Goal: Task Accomplishment & Management: Complete application form

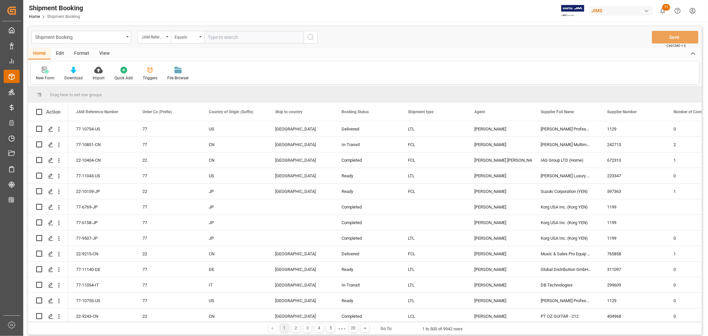
click at [46, 73] on icon at bounding box center [47, 72] width 4 height 4
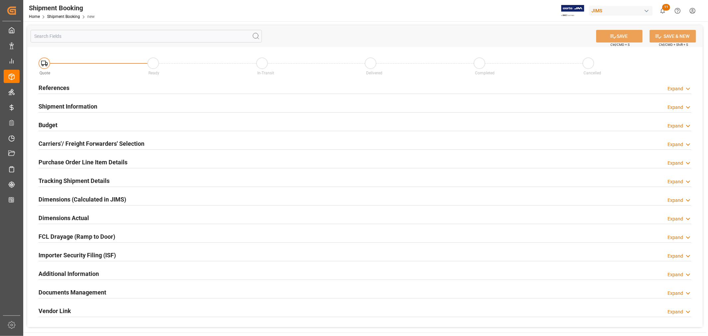
click at [57, 89] on h2 "References" at bounding box center [53, 87] width 31 height 9
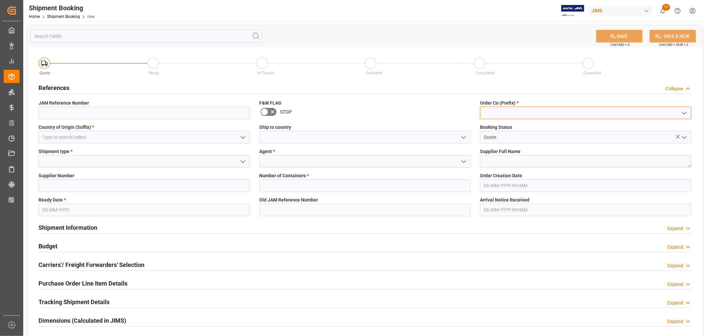
click at [518, 110] on input at bounding box center [585, 113] width 211 height 13
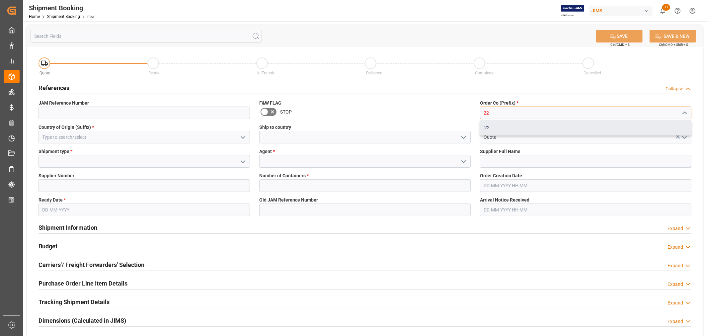
click at [487, 128] on div "22" at bounding box center [585, 127] width 211 height 15
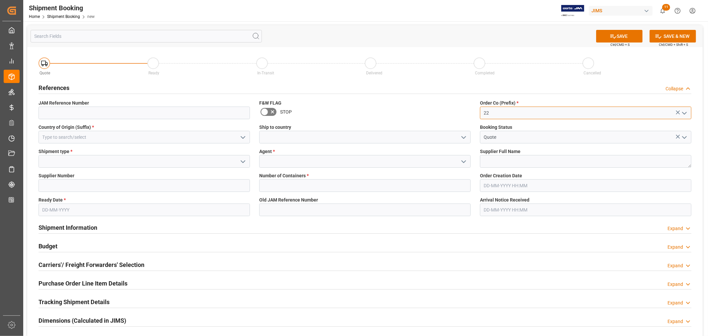
type input "22"
click at [85, 139] on input at bounding box center [143, 137] width 211 height 13
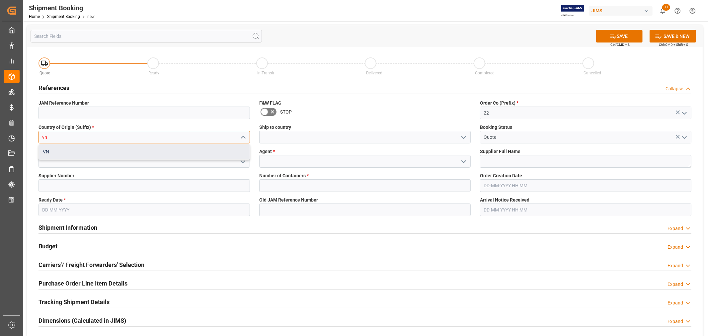
click at [49, 154] on div "VN" at bounding box center [144, 151] width 211 height 15
type input "VN"
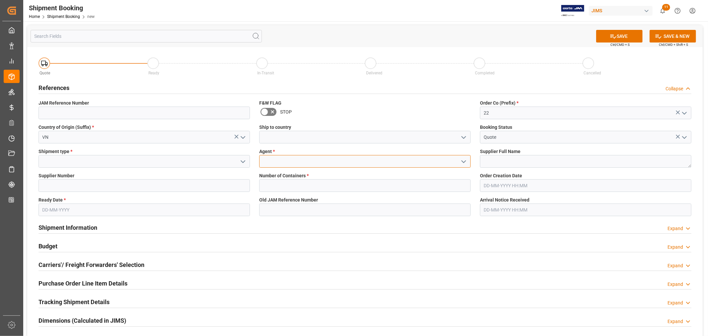
click at [287, 163] on input at bounding box center [364, 161] width 211 height 13
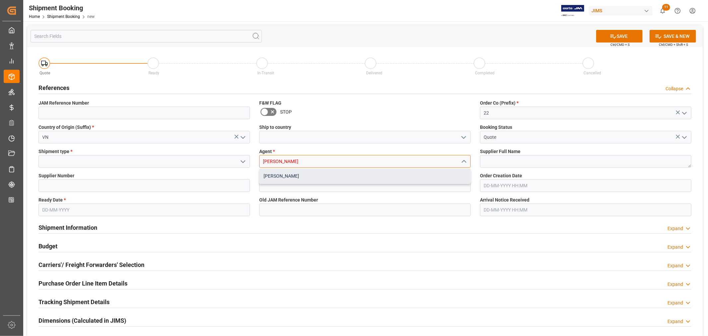
click at [274, 176] on div "Kevin Schofield" at bounding box center [365, 176] width 211 height 15
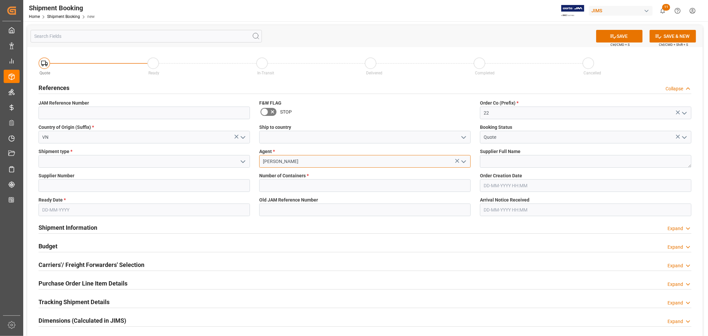
type input "Kevin Schofield"
click at [501, 162] on textarea at bounding box center [585, 161] width 211 height 13
click at [115, 188] on input at bounding box center [143, 185] width 211 height 13
paste input "750432"
type input "750432"
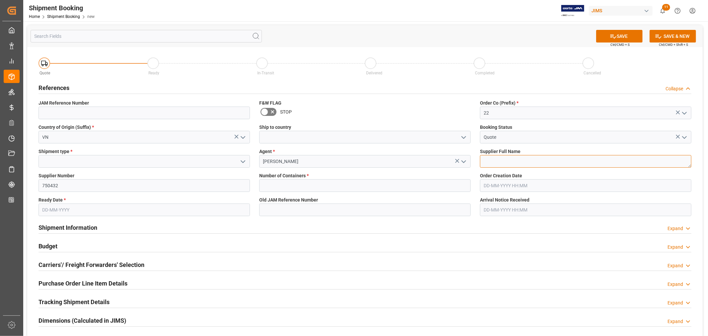
click at [530, 164] on textarea at bounding box center [585, 161] width 211 height 13
paste textarea "ADAM Audio GmbH"
type textarea "ADAM Audio GmbH"
click at [67, 208] on input "text" at bounding box center [143, 209] width 211 height 13
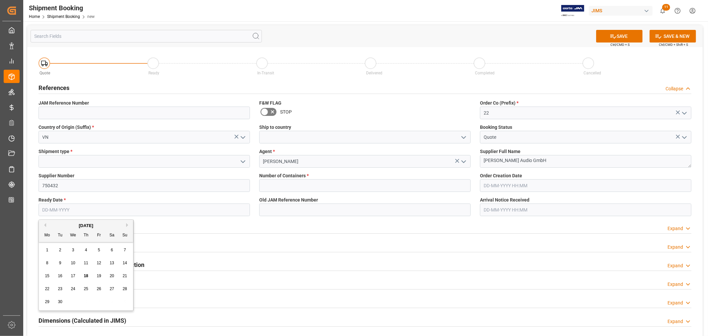
click at [50, 302] on div "29" at bounding box center [47, 302] width 8 height 8
type input "29-09-2025"
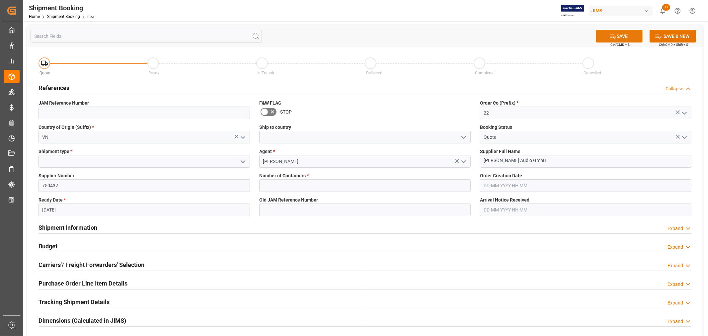
click at [621, 34] on button "SAVE" at bounding box center [619, 36] width 46 height 13
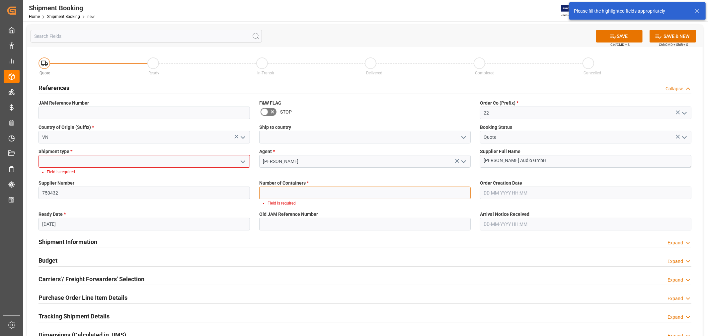
click at [287, 190] on input "text" at bounding box center [364, 193] width 211 height 13
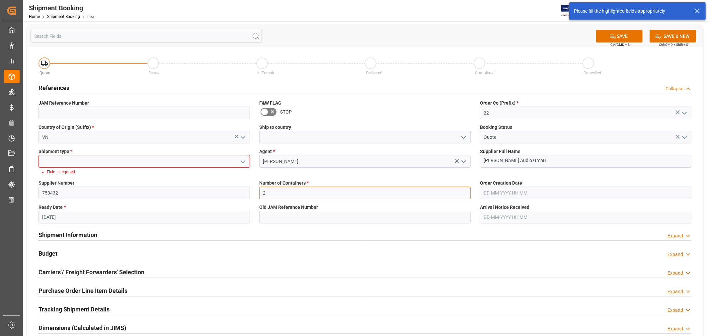
type input "2"
click at [97, 165] on input at bounding box center [143, 161] width 211 height 13
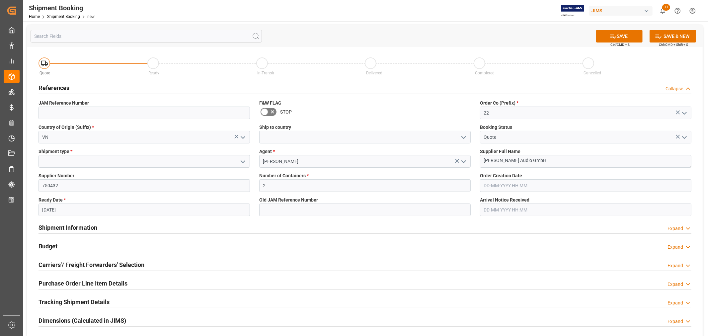
click at [243, 163] on icon "open menu" at bounding box center [243, 162] width 8 height 8
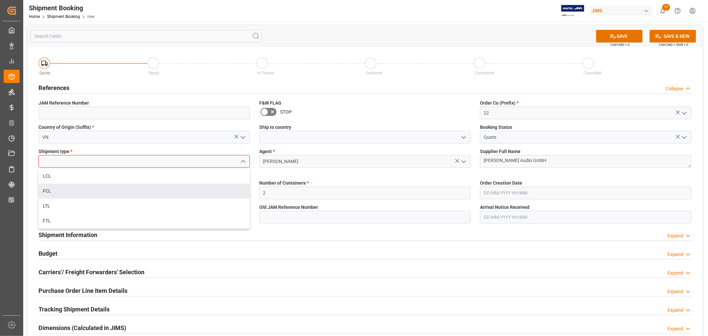
click at [70, 192] on div "FCL" at bounding box center [144, 191] width 211 height 15
type input "FCL"
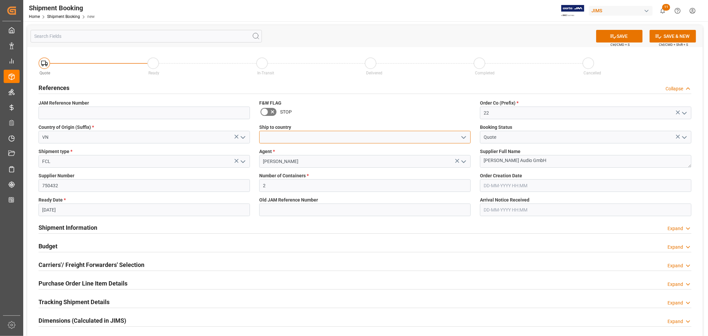
click at [286, 141] on input at bounding box center [364, 137] width 211 height 13
type input "United States"
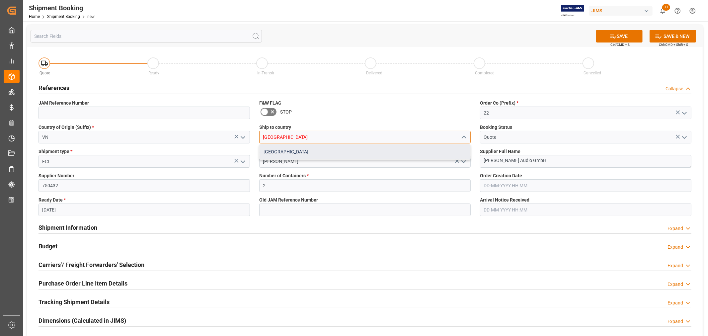
click at [284, 152] on div "United States" at bounding box center [365, 151] width 211 height 15
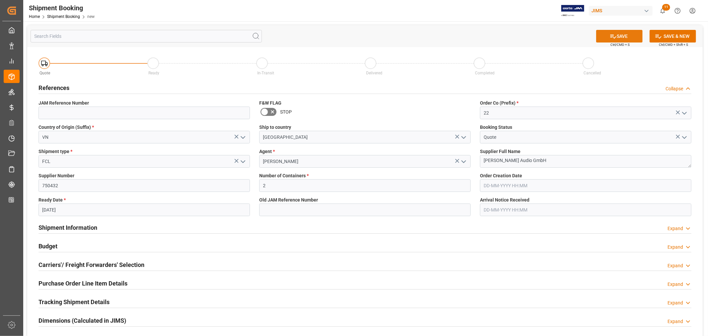
click at [619, 37] on button "SAVE" at bounding box center [619, 36] width 46 height 13
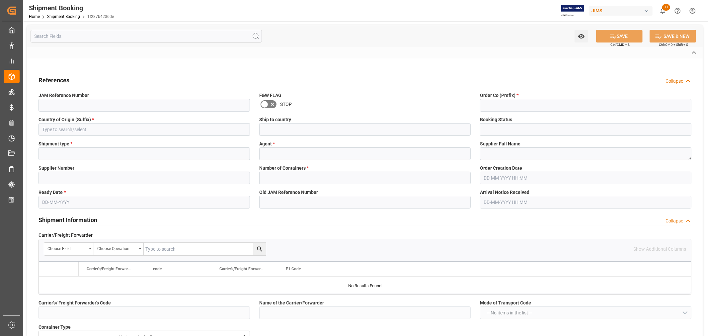
type input "22-11156-VN"
type input "22"
type input "VN"
type input "[GEOGRAPHIC_DATA]"
type input "Quote"
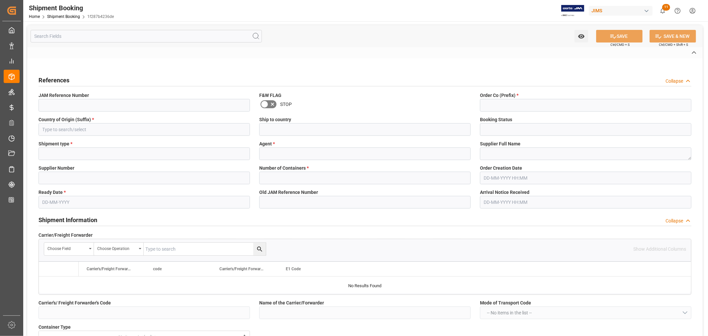
type input "FCL"
type input "Kevin Schofield"
type textarea "ADAM Audio GmbH"
type input "750432"
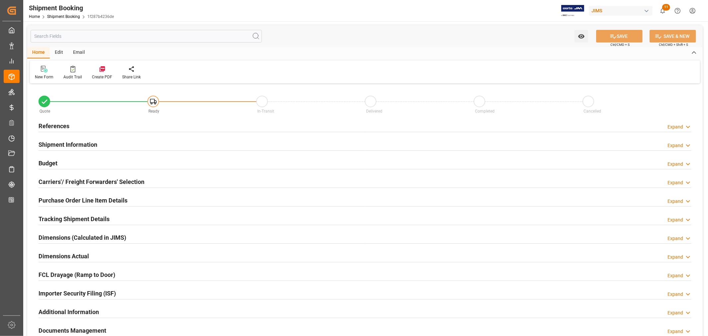
type input "2"
type input "29-09-2025"
click at [58, 125] on h2 "References" at bounding box center [53, 125] width 31 height 9
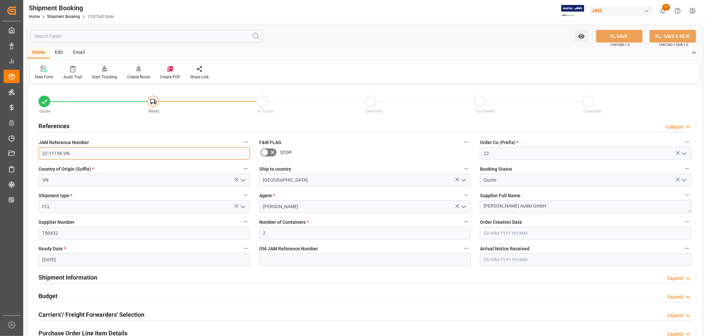
drag, startPoint x: 73, startPoint y: 157, endPoint x: 31, endPoint y: 155, distance: 42.2
click at [31, 155] on div "Quote Ready In-Transit Delivered Completed Cancelled References Collapse JAM Re…" at bounding box center [364, 291] width 675 height 413
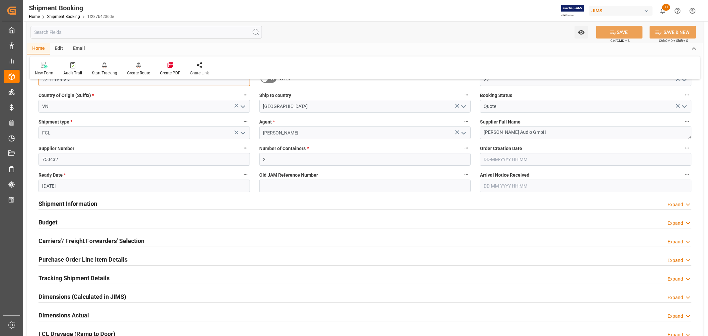
scroll to position [111, 0]
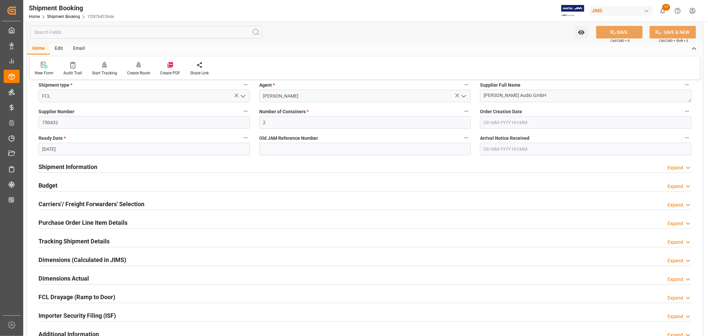
click at [52, 204] on h2 "Carriers'/ Freight Forwarders' Selection" at bounding box center [91, 203] width 106 height 9
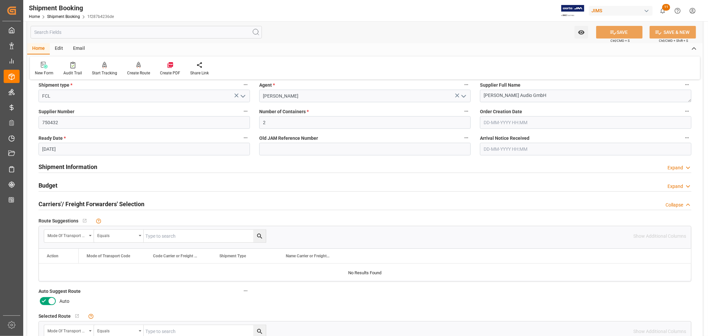
click at [47, 298] on icon at bounding box center [44, 301] width 8 height 8
click at [0, 0] on input "checkbox" at bounding box center [0, 0] width 0 height 0
click at [632, 29] on button "SAVE" at bounding box center [619, 32] width 46 height 13
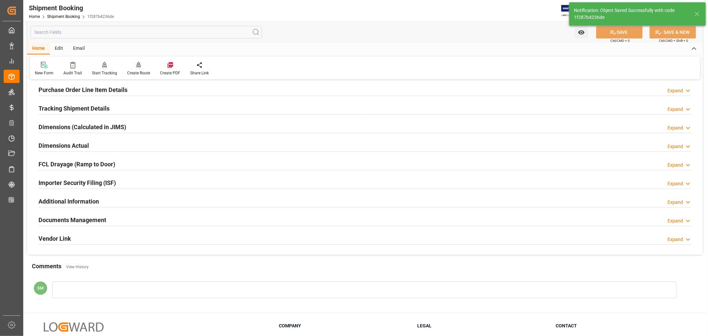
click at [135, 70] on div "Create Route" at bounding box center [138, 73] width 23 height 6
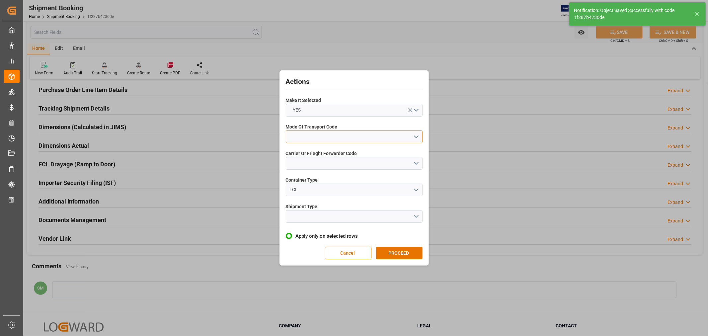
click at [298, 136] on button "open menu" at bounding box center [354, 136] width 137 height 13
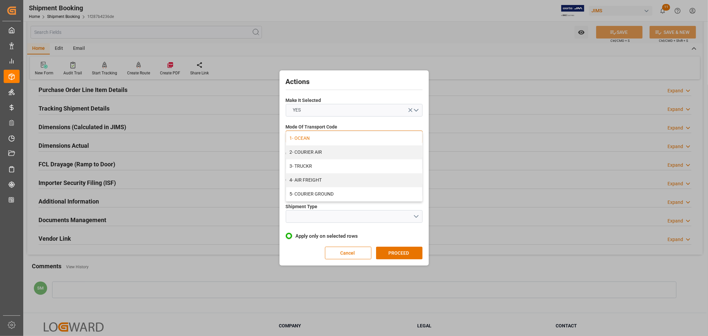
click at [304, 140] on div "1- OCEAN" at bounding box center [354, 138] width 136 height 14
click at [304, 164] on button "open menu" at bounding box center [354, 163] width 137 height 13
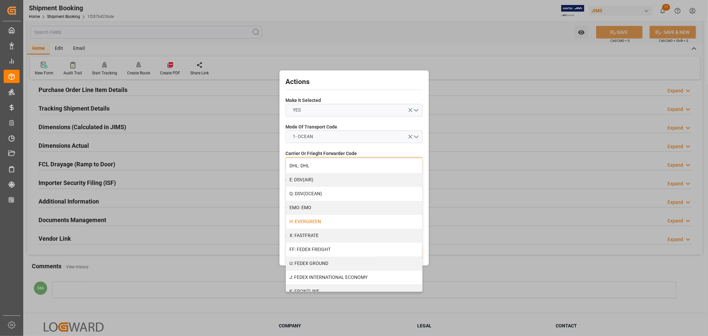
click at [309, 221] on div "H: EVERGREEN" at bounding box center [354, 222] width 136 height 14
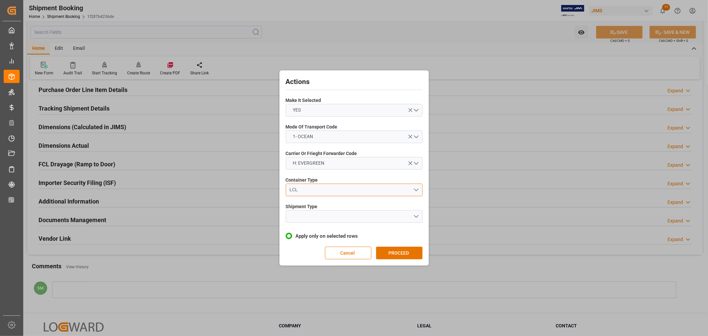
click at [295, 188] on div "LCL" at bounding box center [350, 189] width 123 height 7
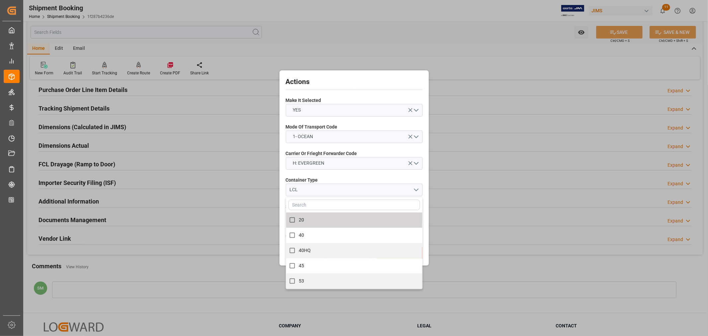
click at [291, 219] on input "20" at bounding box center [292, 219] width 13 height 13
checkbox input "true"
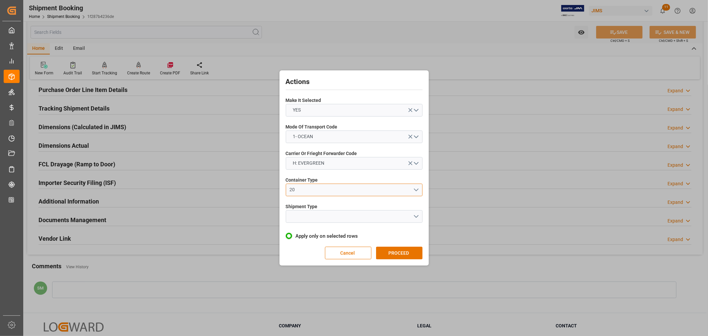
click at [292, 190] on div "20" at bounding box center [350, 189] width 123 height 7
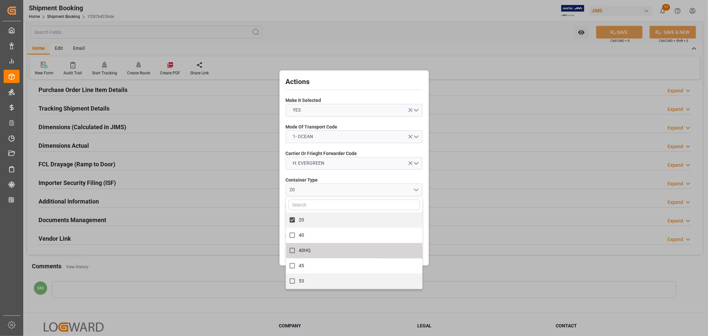
click at [290, 251] on input "40HQ" at bounding box center [292, 250] width 13 height 13
checkbox input "true"
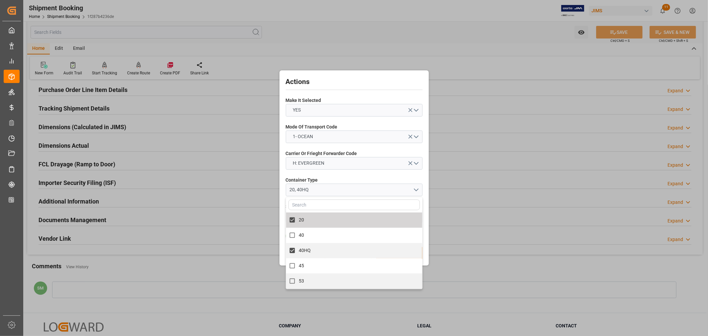
click at [308, 179] on span "Container Type" at bounding box center [302, 180] width 32 height 7
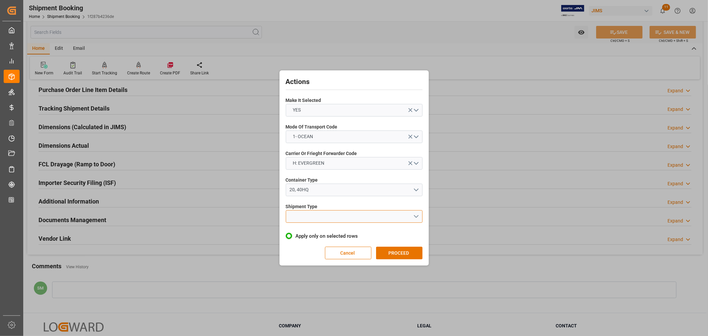
click at [296, 217] on button "open menu" at bounding box center [354, 216] width 137 height 13
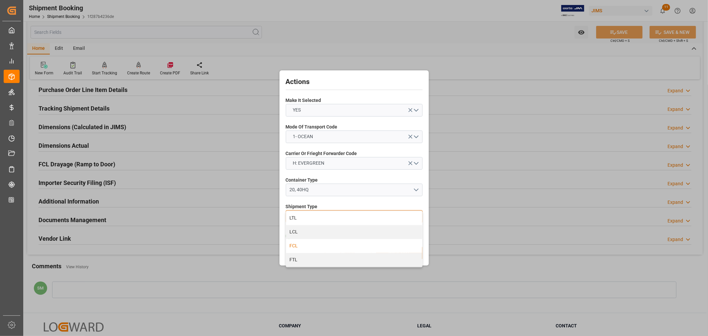
click at [293, 245] on div "FCL" at bounding box center [354, 246] width 136 height 14
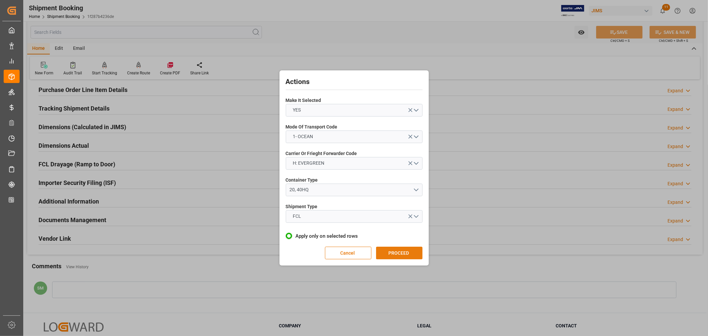
click at [398, 250] on button "PROCEED" at bounding box center [399, 253] width 46 height 13
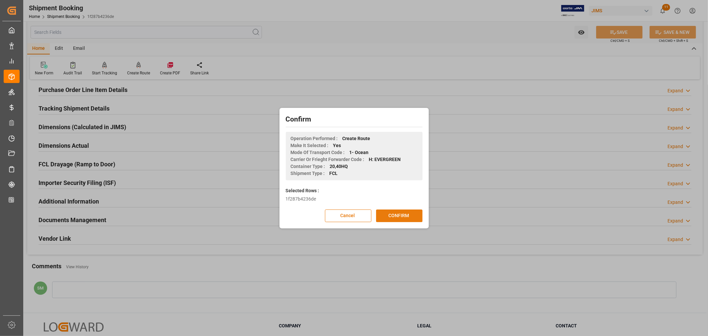
click at [396, 214] on button "CONFIRM" at bounding box center [399, 215] width 46 height 13
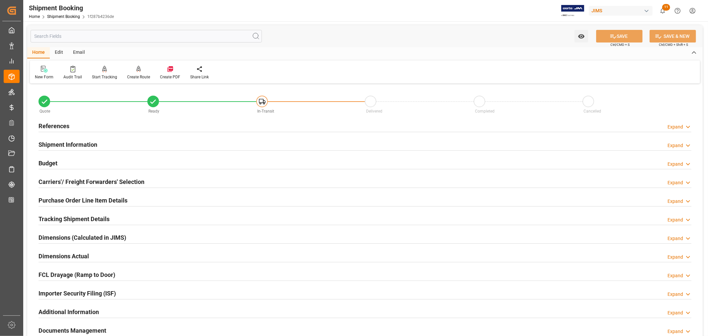
click at [62, 144] on h2 "Shipment Information" at bounding box center [67, 144] width 59 height 9
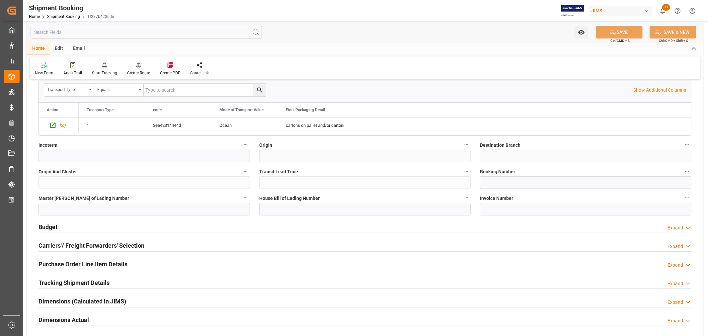
scroll to position [221, 0]
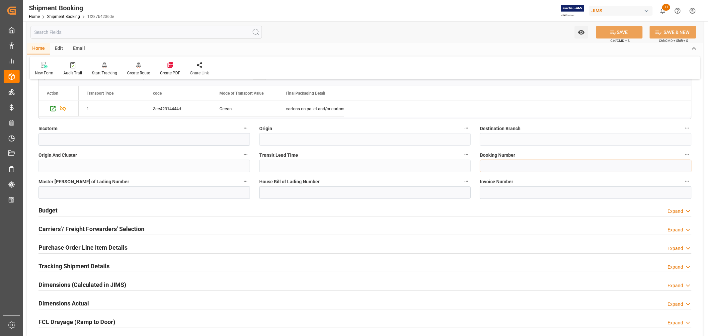
click at [493, 164] on input at bounding box center [585, 166] width 211 height 13
paste input "236500480669"
type input "236500480669"
click at [492, 53] on div "Home Edit Email" at bounding box center [364, 48] width 675 height 11
click at [612, 31] on icon at bounding box center [613, 33] width 6 height 4
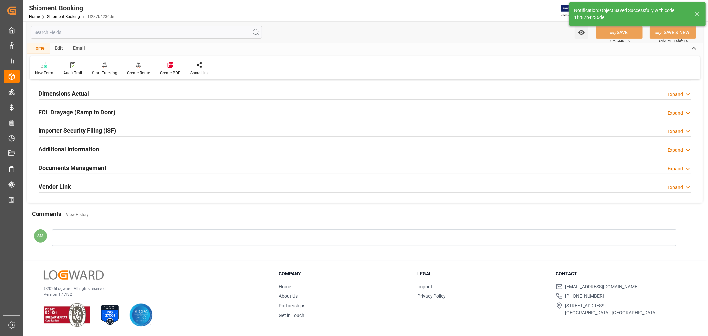
scroll to position [0, 0]
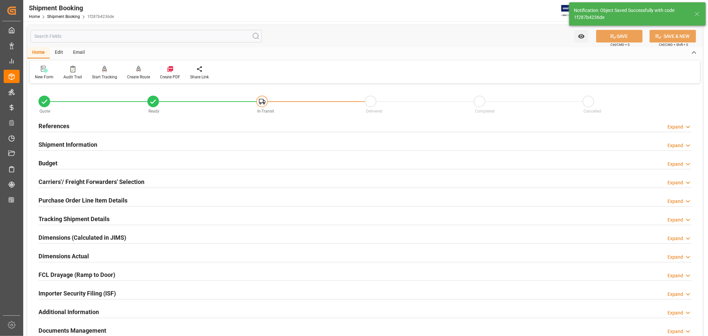
click at [49, 129] on h2 "References" at bounding box center [53, 125] width 31 height 9
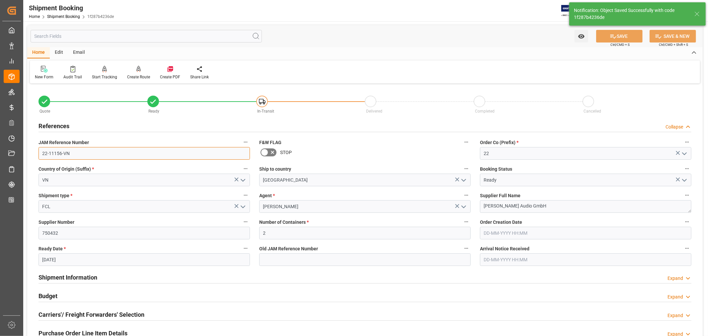
drag, startPoint x: 82, startPoint y: 154, endPoint x: 28, endPoint y: 153, distance: 54.8
click at [28, 153] on div "Quote Ready In-Transit Delivered Completed Cancelled References Collapse JAM Re…" at bounding box center [364, 291] width 675 height 413
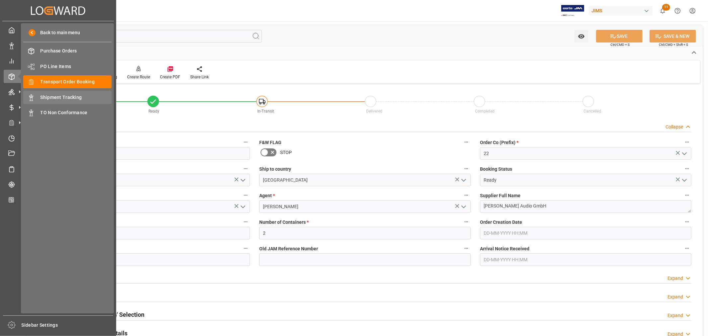
click at [73, 97] on span "Shipment Tracking" at bounding box center [75, 97] width 71 height 7
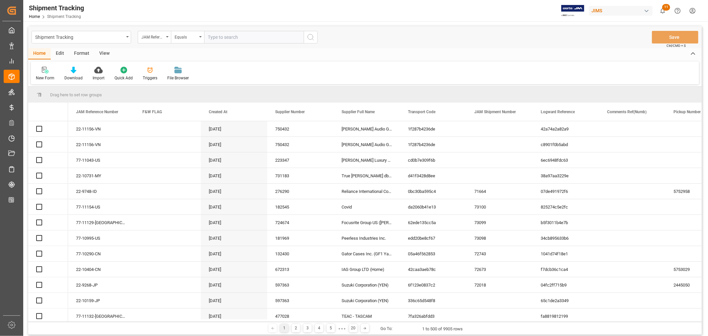
click at [221, 38] on input "text" at bounding box center [254, 37] width 100 height 13
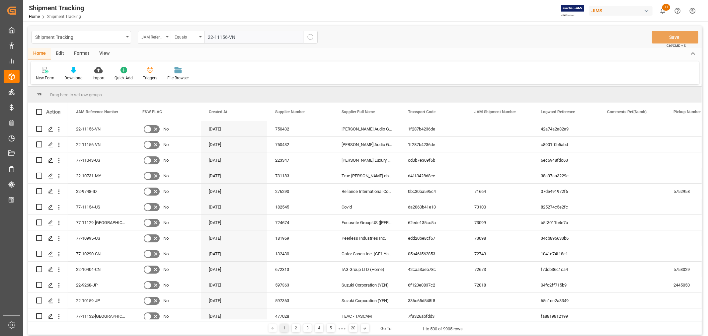
type input "22-11156-VN"
click at [310, 36] on icon "search button" at bounding box center [311, 37] width 8 height 8
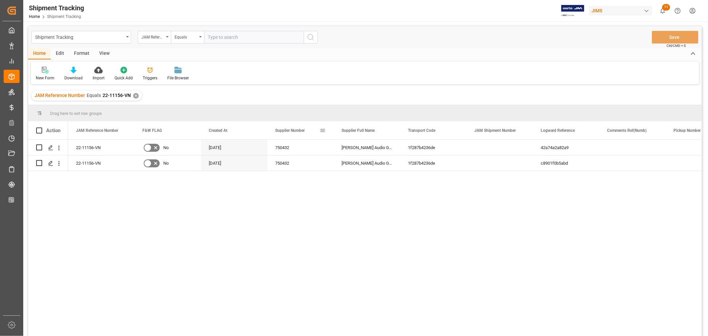
click at [320, 129] on span at bounding box center [323, 130] width 6 height 6
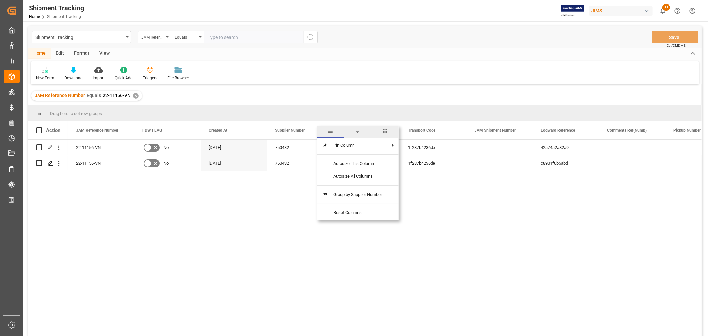
click at [388, 130] on span "columns" at bounding box center [385, 131] width 6 height 6
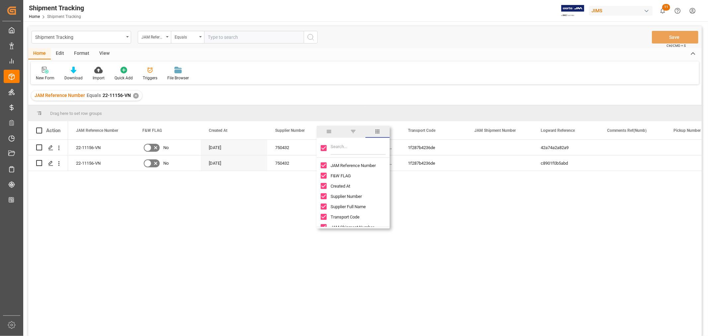
click at [320, 147] on div at bounding box center [353, 148] width 73 height 19
click at [323, 147] on input "Toggle Select All Columns" at bounding box center [324, 148] width 6 height 6
checkbox input "false"
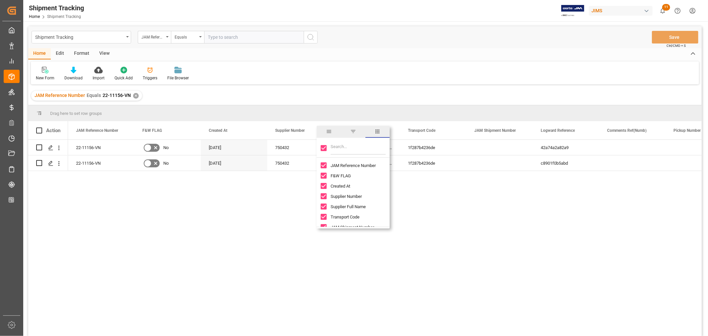
checkbox input "false"
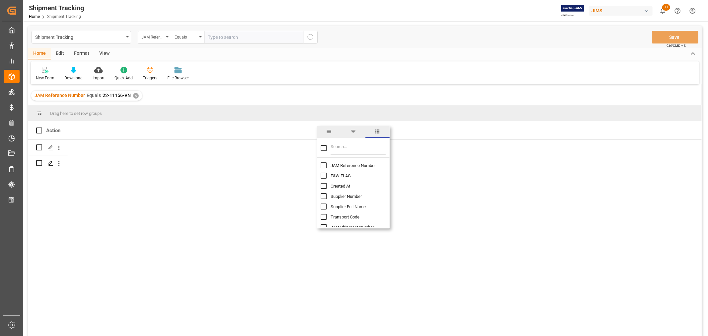
click at [323, 166] on input "JAM Reference Number column toggle visibility (hidden)" at bounding box center [324, 165] width 6 height 6
checkbox input "true"
checkbox input "false"
click at [342, 147] on input "Filter Columns Input" at bounding box center [358, 147] width 55 height 13
type input "container"
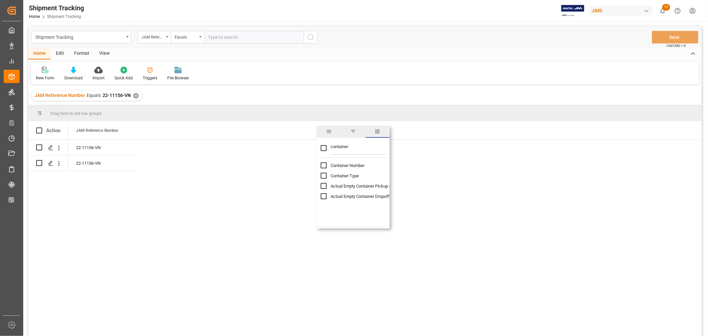
click at [324, 176] on input "Container Type column toggle visibility (hidden)" at bounding box center [324, 176] width 6 height 6
checkbox input "true"
checkbox input "false"
drag, startPoint x: 350, startPoint y: 150, endPoint x: 324, endPoint y: 147, distance: 26.7
click at [324, 147] on div "container" at bounding box center [353, 148] width 73 height 19
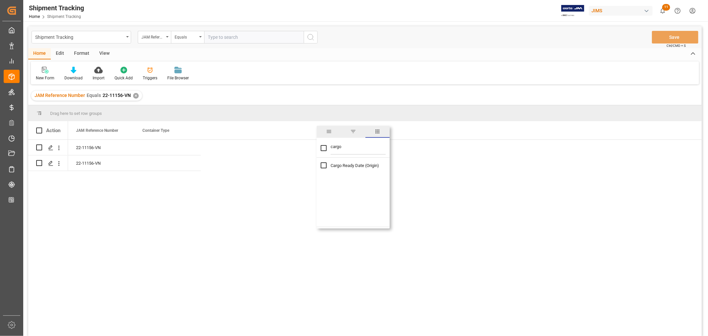
type input "cargo"
click at [323, 166] on input "Cargo Ready Date (Origin) column toggle visibility (hidden)" at bounding box center [324, 165] width 6 height 6
checkbox input "true"
drag, startPoint x: 343, startPoint y: 144, endPoint x: 330, endPoint y: 143, distance: 13.6
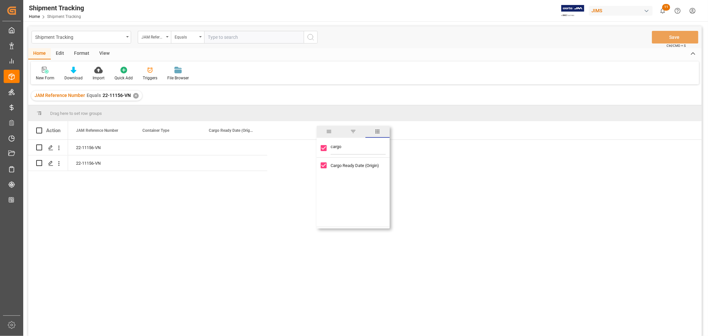
click at [330, 143] on div "cargo" at bounding box center [353, 148] width 73 height 19
type input "et"
checkbox input "false"
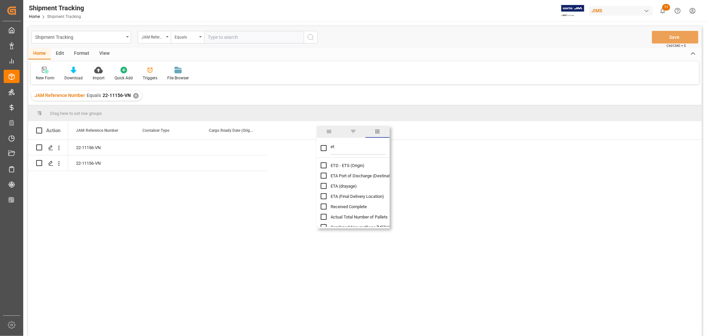
type input "et"
click at [322, 167] on input "ETD - ETS (Origin) column toggle visibility (hidden)" at bounding box center [324, 165] width 6 height 6
checkbox input "true"
checkbox input "false"
drag, startPoint x: 342, startPoint y: 148, endPoint x: 330, endPoint y: 147, distance: 11.6
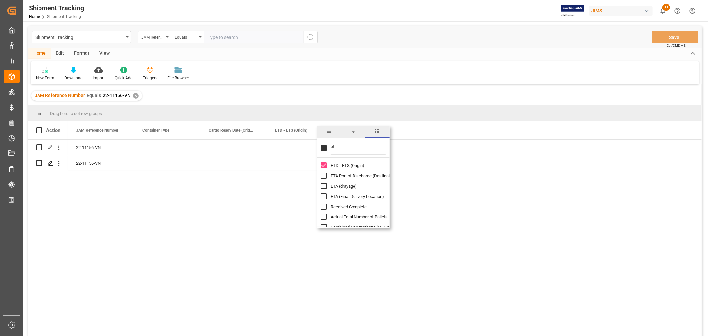
click at [331, 147] on input "et" at bounding box center [358, 147] width 55 height 13
type input "a"
type input "etd"
checkbox input "true"
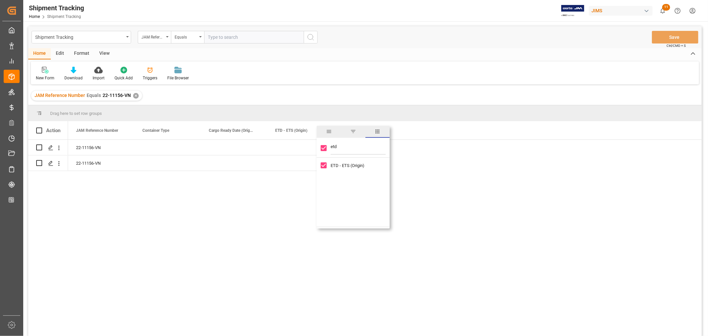
drag, startPoint x: 339, startPoint y: 147, endPoint x: 331, endPoint y: 147, distance: 8.0
click at [331, 147] on input "etd" at bounding box center [358, 147] width 55 height 13
type input "po"
checkbox input "false"
type input "port"
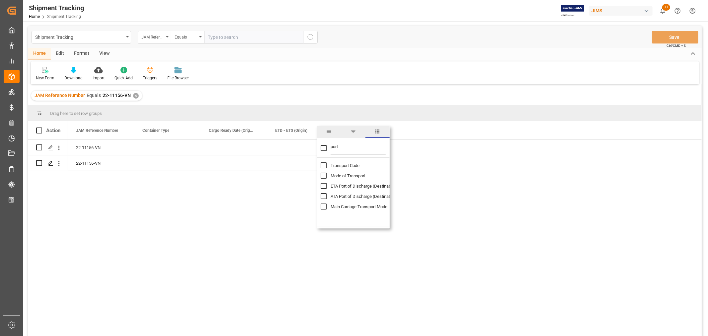
click at [321, 186] on input "ETA Port of Discharge (Destination) column toggle visibility (hidden)" at bounding box center [324, 186] width 6 height 6
checkbox input "true"
checkbox input "false"
drag, startPoint x: 340, startPoint y: 148, endPoint x: 330, endPoint y: 144, distance: 10.7
click at [330, 147] on div "port" at bounding box center [353, 148] width 73 height 19
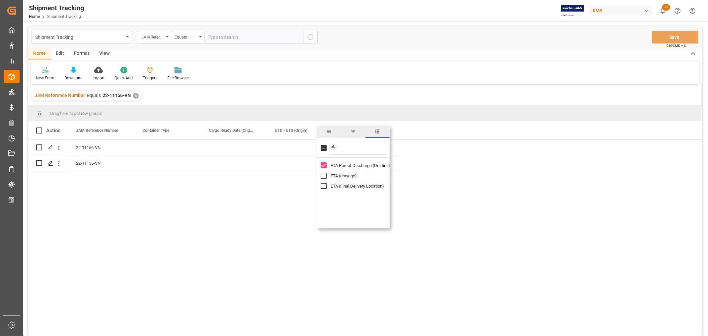
type input "eta"
click at [323, 187] on input "ETA (Final Delivery Location) column toggle visibility (hidden)" at bounding box center [324, 186] width 6 height 6
checkbox input "true"
click at [378, 60] on div "Home Edit Format View New Form Download Import Quick Add Triggers File Browser" at bounding box center [364, 66] width 673 height 36
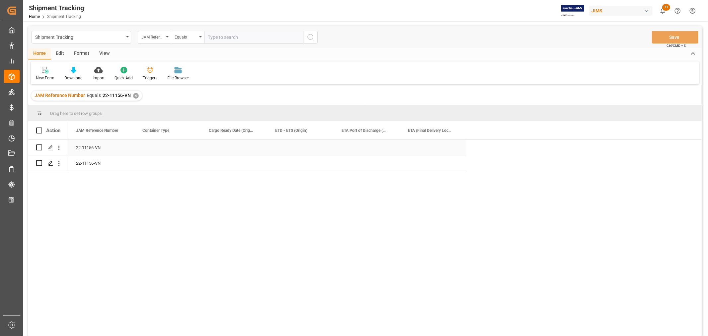
click at [162, 149] on div "Press SPACE to select this row." at bounding box center [167, 147] width 66 height 15
click at [190, 150] on button "Select" at bounding box center [168, 151] width 56 height 13
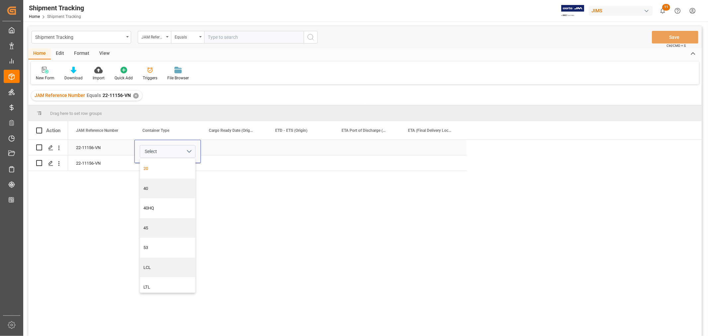
click at [144, 168] on div "20" at bounding box center [168, 168] width 48 height 7
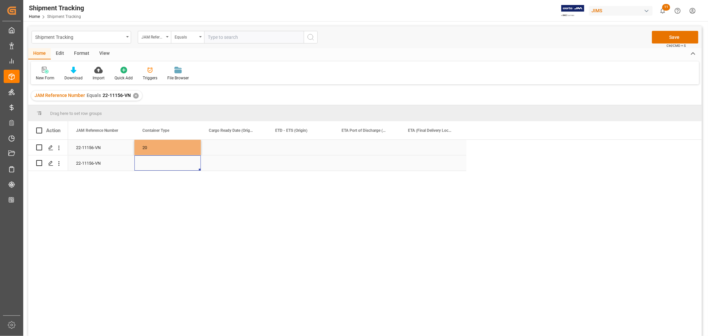
click at [154, 167] on div "Press SPACE to select this row." at bounding box center [167, 162] width 66 height 15
click at [155, 165] on div "Press SPACE to select this row." at bounding box center [167, 162] width 66 height 15
click at [188, 158] on button "Select" at bounding box center [168, 159] width 56 height 13
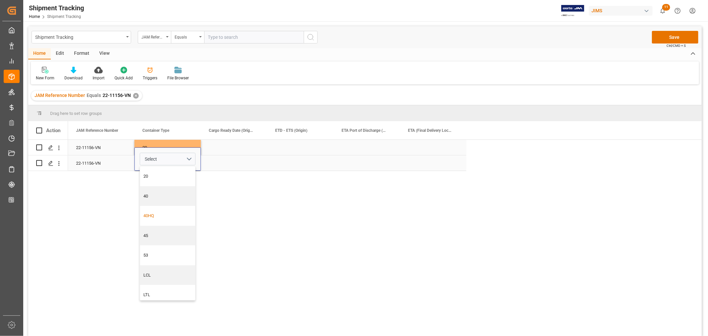
click at [155, 217] on div "40HQ" at bounding box center [168, 215] width 48 height 7
click at [223, 148] on div "Press SPACE to select this row." at bounding box center [234, 147] width 66 height 15
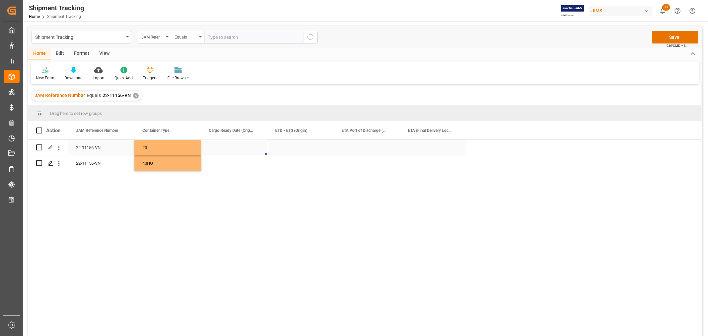
click at [229, 149] on div "Press SPACE to select this row." at bounding box center [234, 147] width 66 height 15
click at [229, 150] on div "Press SPACE to select this row." at bounding box center [234, 147] width 66 height 15
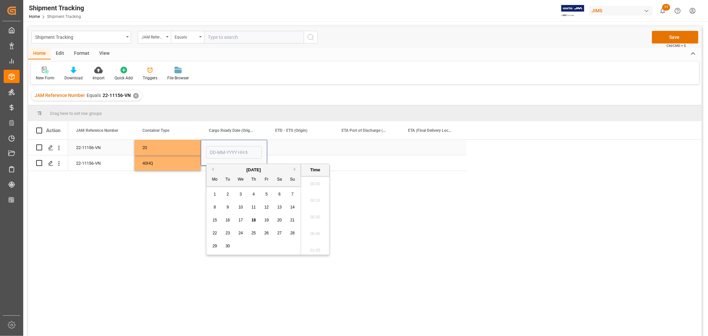
scroll to position [998, 0]
click at [252, 231] on span "25" at bounding box center [253, 233] width 4 height 5
type input "25-09-2025 00:00"
click at [174, 162] on div "40HQ" at bounding box center [167, 162] width 66 height 15
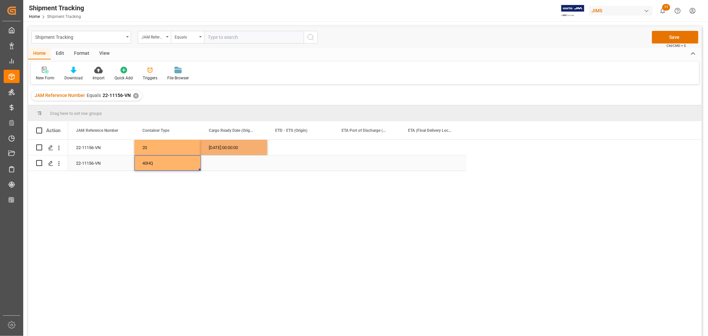
click at [220, 162] on div "Press SPACE to select this row." at bounding box center [234, 162] width 66 height 15
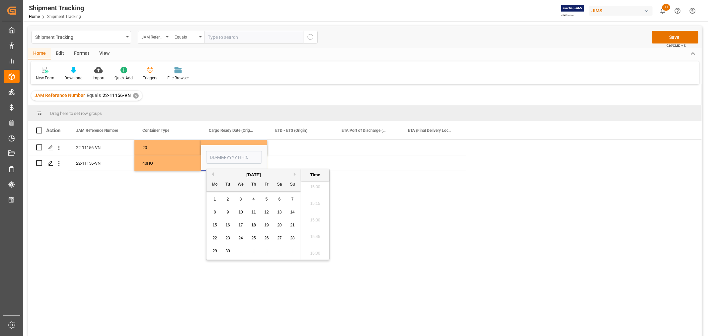
click at [251, 236] on div "25" at bounding box center [254, 238] width 8 height 8
type input "25-09-2025 00:00"
click at [185, 171] on div "22-11156-VN 40HQ 25-09-2025 00:00" at bounding box center [267, 163] width 398 height 16
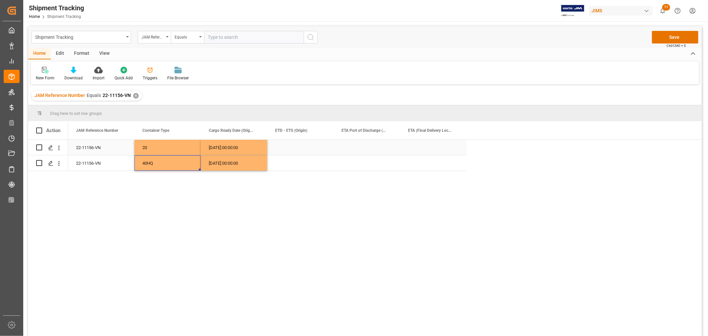
click at [297, 148] on div "Press SPACE to select this row." at bounding box center [300, 147] width 66 height 15
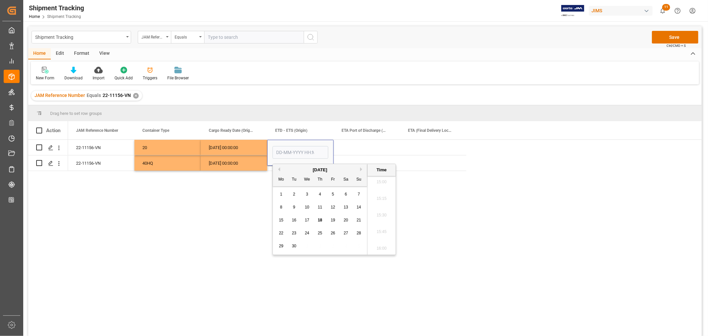
click at [280, 247] on span "29" at bounding box center [281, 246] width 4 height 5
type input "29-09-2025 00:00"
click at [245, 169] on div "25-09-2025 00:00:00" at bounding box center [234, 162] width 66 height 15
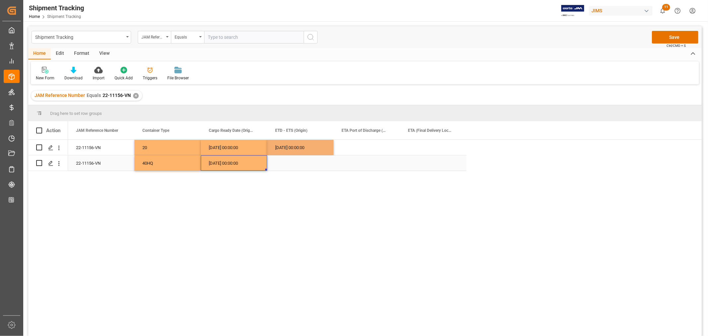
click at [296, 146] on div "29-09-2025 00:00:00" at bounding box center [300, 147] width 66 height 15
click at [292, 164] on div "Press SPACE to select this row." at bounding box center [300, 162] width 66 height 15
click at [363, 145] on div "Press SPACE to select this row." at bounding box center [367, 147] width 66 height 15
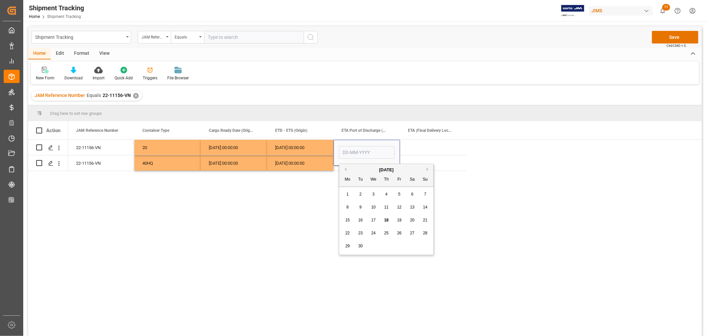
click at [413, 218] on span "20" at bounding box center [412, 220] width 4 height 5
type input "20-09-2025"
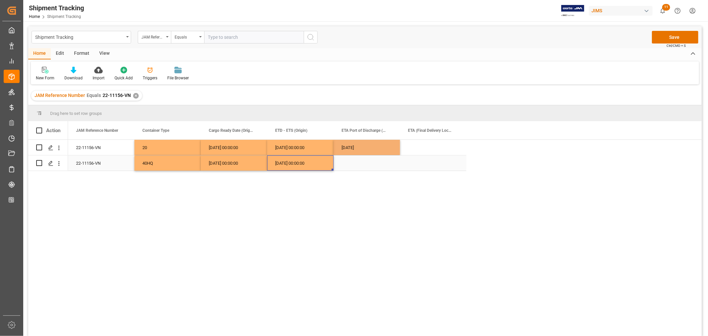
click at [300, 158] on div "29-09-2025 00:00:00" at bounding box center [300, 162] width 66 height 15
click at [362, 144] on div "20-09-2025" at bounding box center [367, 147] width 66 height 15
click at [355, 150] on div "20-09-2025" at bounding box center [367, 147] width 66 height 15
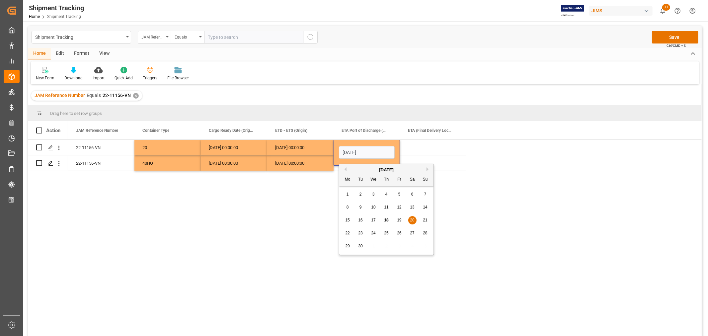
click at [426, 170] on button "Next Month" at bounding box center [428, 169] width 4 height 4
click at [346, 235] on span "20" at bounding box center [347, 233] width 4 height 5
type input "20-10-2025"
click at [336, 169] on div "Press SPACE to select this row." at bounding box center [367, 162] width 66 height 15
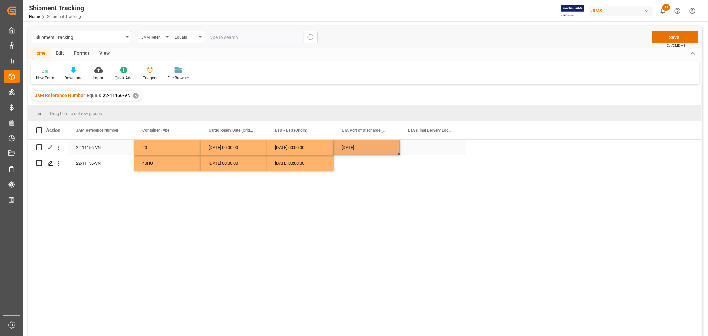
click at [353, 149] on div "20-10-2025" at bounding box center [367, 147] width 66 height 15
click at [350, 160] on div "Press SPACE to select this row." at bounding box center [367, 162] width 66 height 15
click at [426, 148] on div "Press SPACE to select this row." at bounding box center [433, 147] width 66 height 15
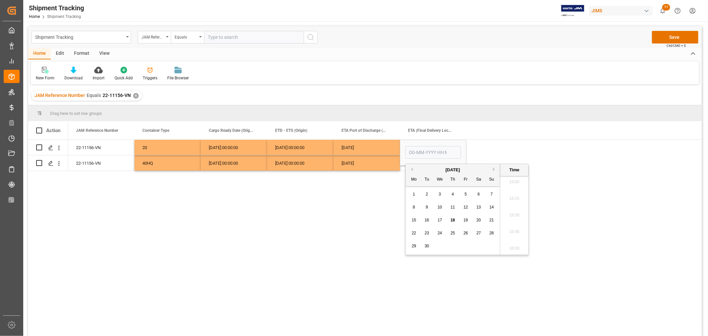
click at [494, 168] on button "Next Month" at bounding box center [495, 169] width 4 height 4
click at [439, 246] on span "29" at bounding box center [439, 246] width 4 height 5
type input "29-10-2025 00:00"
click at [351, 165] on div "20-10-2025" at bounding box center [367, 162] width 66 height 15
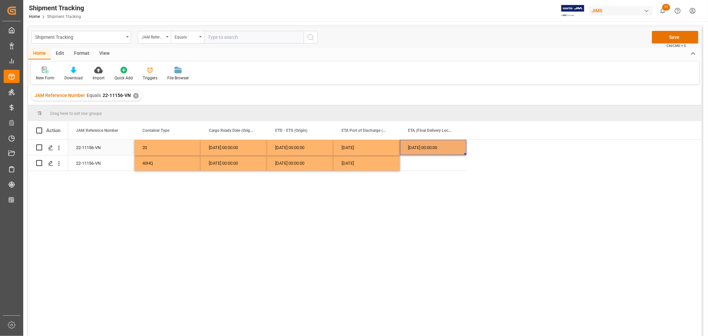
click at [418, 145] on div "29-10-2025 00:00:00" at bounding box center [433, 147] width 66 height 15
click at [416, 160] on div "Press SPACE to select this row." at bounding box center [433, 162] width 66 height 15
click at [675, 39] on button "Save" at bounding box center [675, 37] width 46 height 13
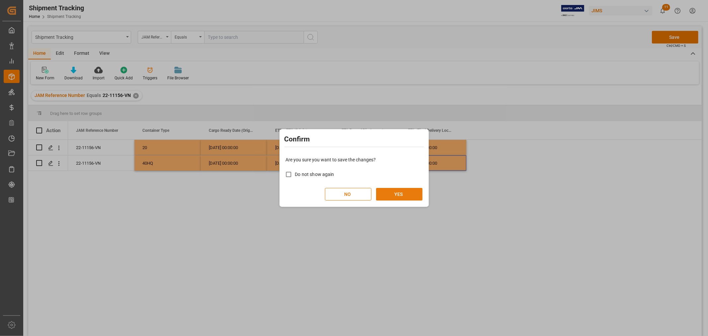
click at [397, 196] on button "YES" at bounding box center [399, 194] width 46 height 13
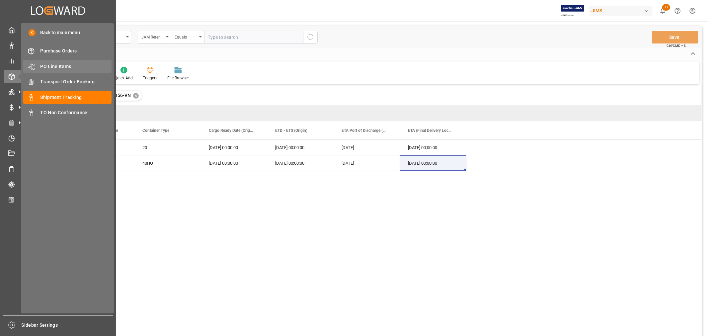
click at [62, 65] on span "PO Line Items" at bounding box center [75, 66] width 71 height 7
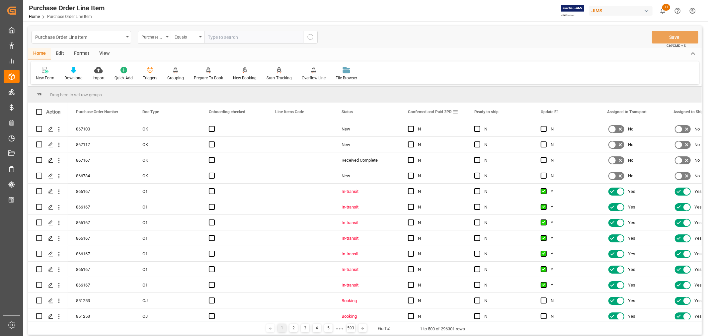
drag, startPoint x: 455, startPoint y: 111, endPoint x: 532, endPoint y: 114, distance: 77.1
click at [455, 111] on span at bounding box center [455, 112] width 6 height 6
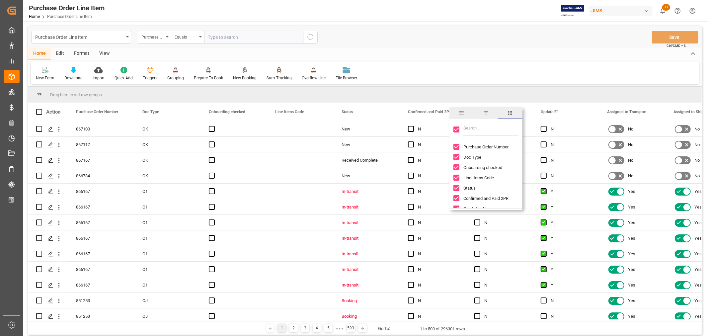
click at [456, 130] on input "Toggle Select All Columns" at bounding box center [456, 129] width 6 height 6
checkbox input "false"
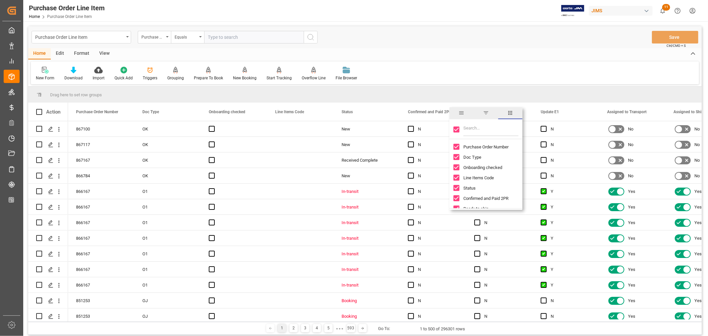
checkbox input "false"
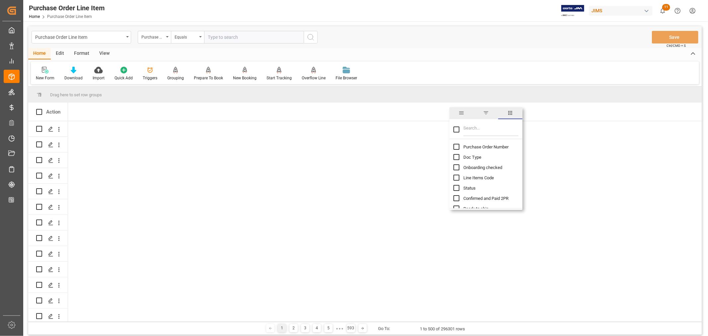
click at [456, 148] on input "Purchase Order Number column toggle visibility (hidden)" at bounding box center [456, 147] width 6 height 6
checkbox input "true"
checkbox input "false"
click at [476, 130] on input "Filter Columns Input" at bounding box center [490, 129] width 55 height 13
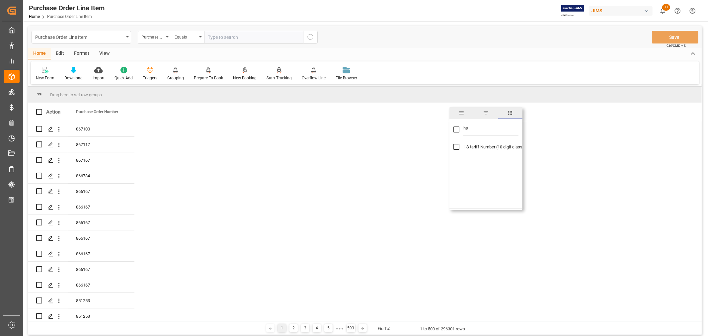
type input "hs"
click at [458, 148] on input "HS tariff Number (10 digit classification code) column toggle visibility (hidde…" at bounding box center [456, 147] width 6 height 6
checkbox input "true"
click at [465, 127] on input "hs" at bounding box center [490, 129] width 55 height 13
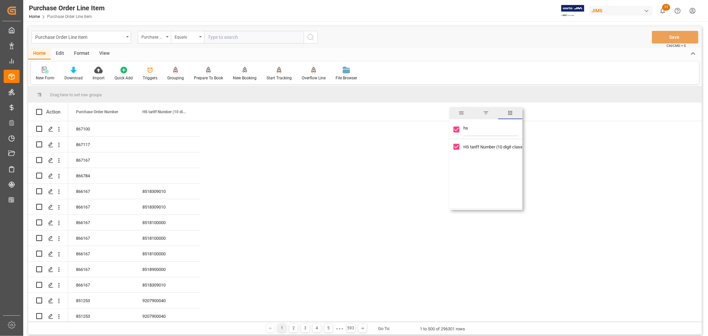
click at [465, 127] on input "hs" at bounding box center [490, 129] width 55 height 13
type input "coo"
checkbox input "false"
type input "c"
checkbox input "false"
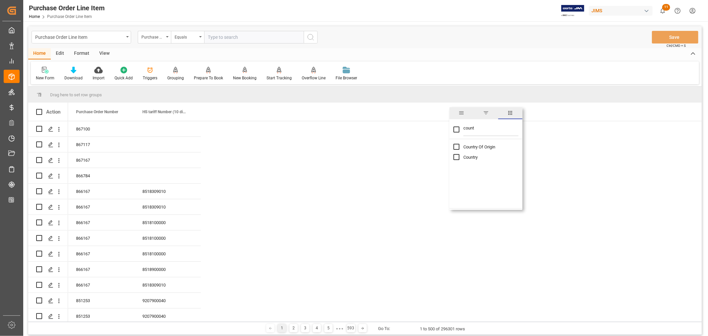
type input "count"
click at [455, 147] on input "Country Of Origin column toggle visibility (hidden)" at bounding box center [456, 147] width 6 height 6
checkbox input "true"
checkbox input "false"
drag, startPoint x: 486, startPoint y: 129, endPoint x: 463, endPoint y: 130, distance: 22.6
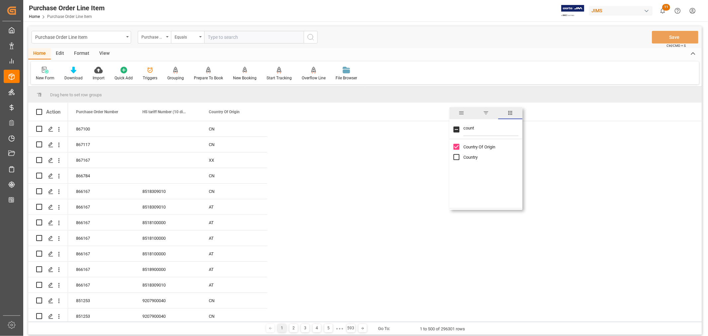
click at [463, 130] on input "count" at bounding box center [490, 129] width 55 height 13
type input "og"
click at [456, 158] on input "TSCA (OGD) column toggle visibility (hidden)" at bounding box center [456, 157] width 6 height 6
checkbox input "true"
checkbox input "false"
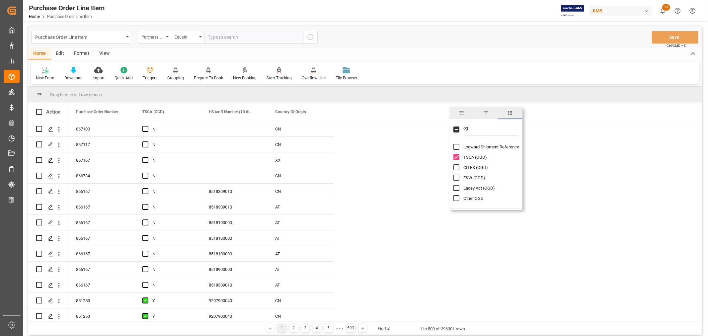
click at [456, 166] on input "CITES (OGD) column toggle visibility (hidden)" at bounding box center [456, 167] width 6 height 6
checkbox input "true"
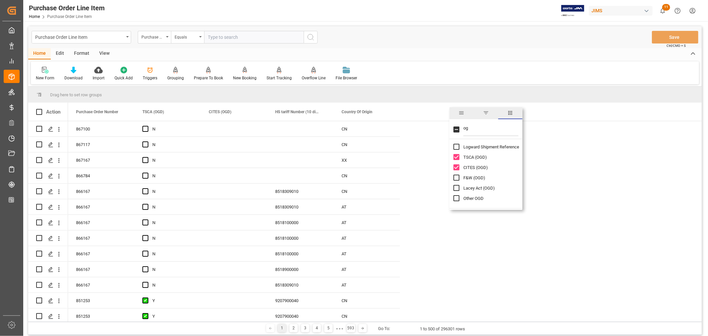
click at [454, 178] on input "F&W (OGD) column toggle visibility (hidden)" at bounding box center [456, 178] width 6 height 6
checkbox input "true"
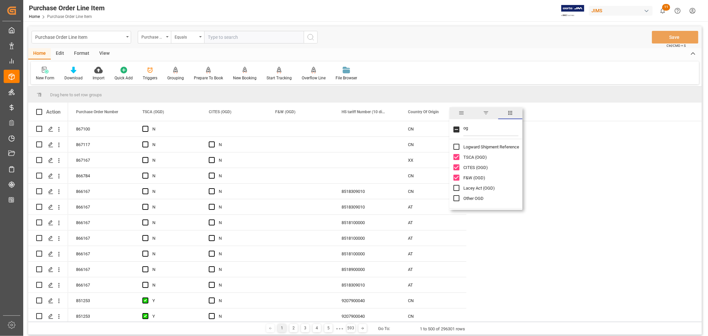
click at [455, 190] on input "Lacey Act (OGD) column toggle visibility (hidden)" at bounding box center [456, 188] width 6 height 6
checkbox input "true"
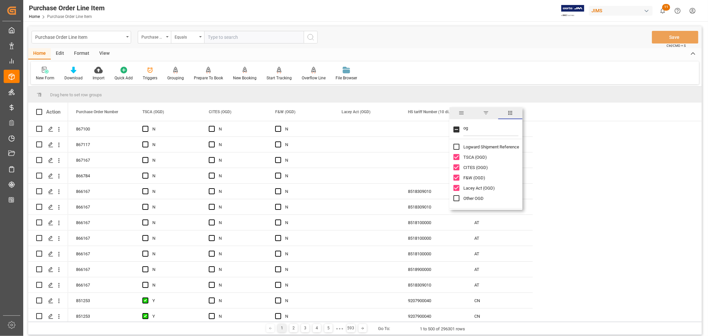
click at [455, 199] on input "Other OGD column toggle visibility (hidden)" at bounding box center [456, 198] width 6 height 6
checkbox input "true"
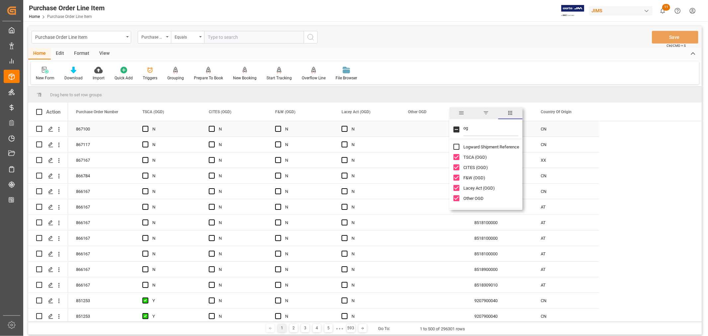
click at [85, 128] on div "867100" at bounding box center [101, 128] width 66 height 15
click at [84, 131] on div "867100" at bounding box center [101, 128] width 66 height 15
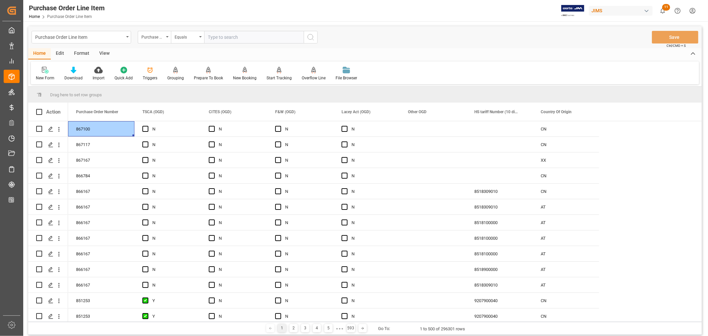
click at [225, 36] on input "text" at bounding box center [254, 37] width 100 height 13
paste input "867100"
type input "867100"
click at [312, 35] on icon "search button" at bounding box center [311, 37] width 8 height 8
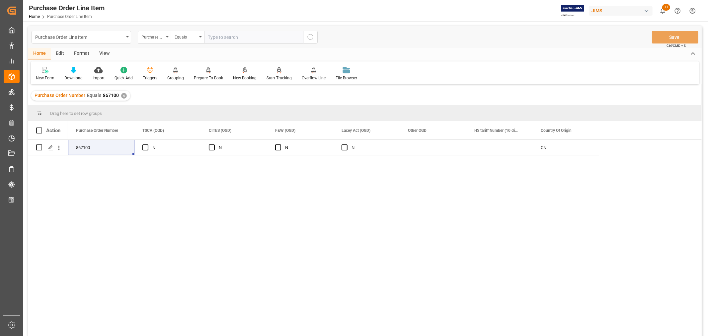
click at [103, 51] on div "View" at bounding box center [104, 53] width 20 height 11
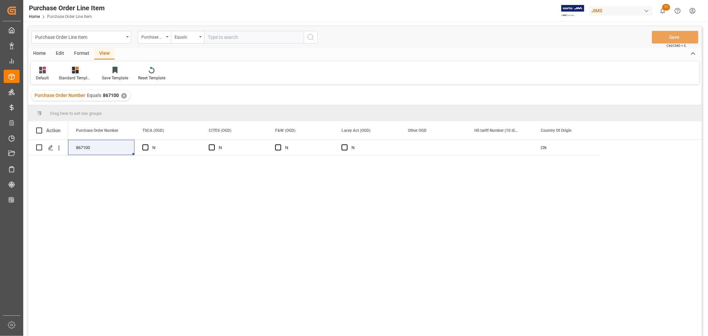
click at [67, 76] on div "Standard Templates" at bounding box center [75, 78] width 33 height 6
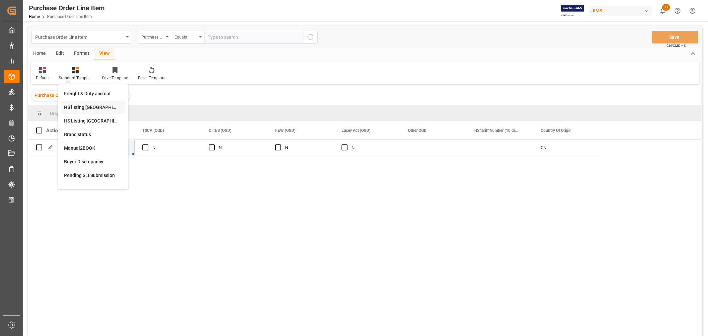
click at [83, 107] on div "HS listing USA" at bounding box center [93, 107] width 58 height 7
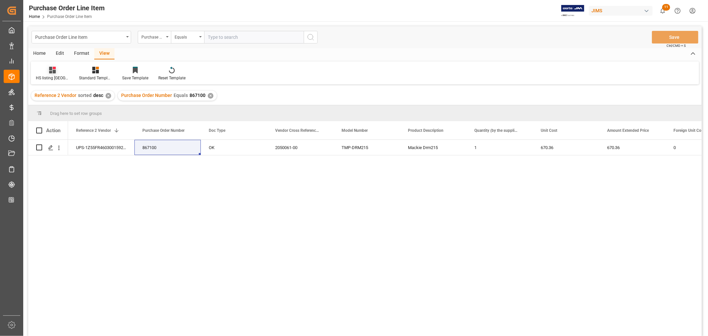
click at [46, 75] on div "HS listing USA" at bounding box center [52, 78] width 33 height 6
click at [340, 67] on div "HS listing USA Default ISF Manufacturer info temp Incoterm Bulk Link/Unlink PO …" at bounding box center [365, 72] width 668 height 23
click at [372, 213] on div "UPS-1Z55FR460300159259 867100 OK 2050061-00 TMP-DRM215 Mackie Drm215 1 670.36 6…" at bounding box center [385, 240] width 634 height 200
click at [37, 51] on div "Home" at bounding box center [39, 53] width 23 height 11
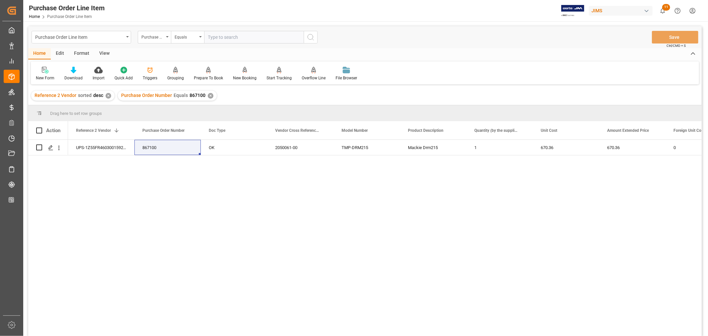
click at [104, 53] on div "View" at bounding box center [104, 53] width 20 height 11
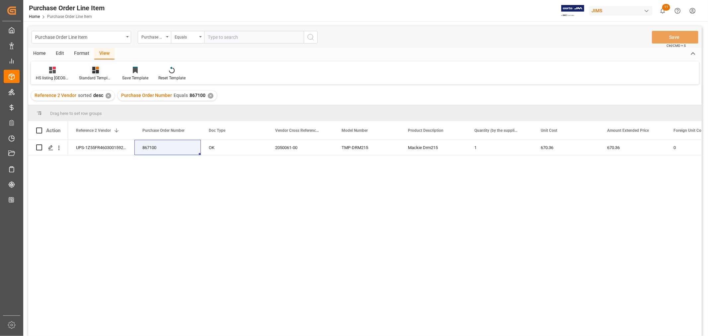
click at [92, 72] on icon at bounding box center [95, 70] width 7 height 7
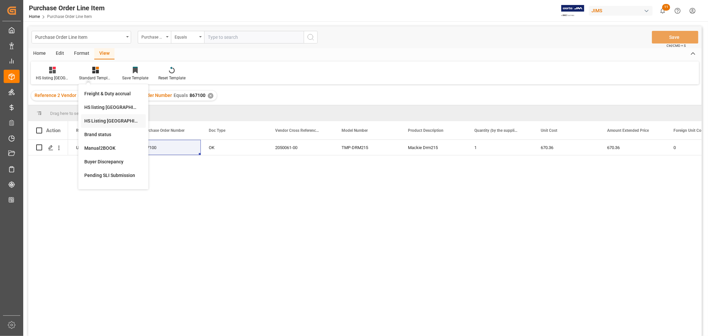
click at [87, 121] on div "HS Listing CANADA" at bounding box center [113, 120] width 58 height 7
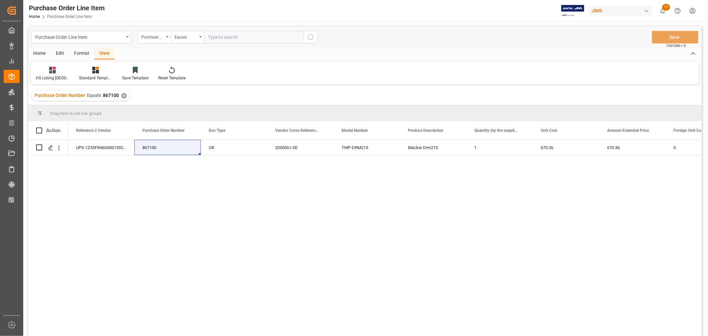
click at [42, 52] on div "Home" at bounding box center [39, 53] width 23 height 11
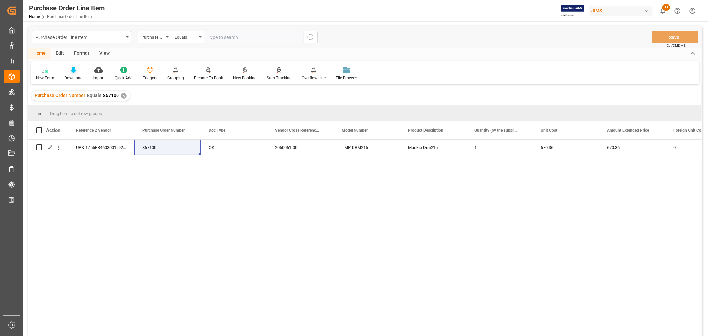
click at [72, 75] on div "Download" at bounding box center [73, 78] width 18 height 6
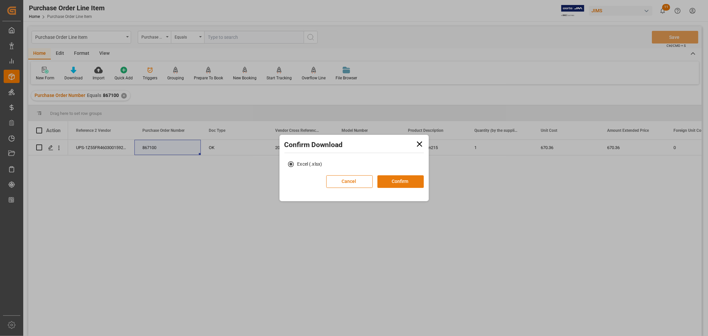
click at [396, 182] on button "Confirm" at bounding box center [400, 181] width 46 height 13
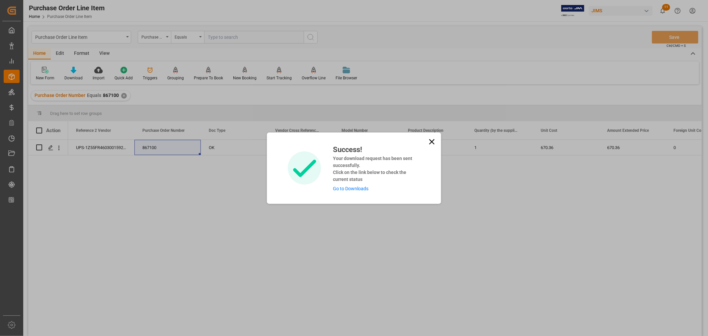
click at [347, 188] on link "Go to Downloads" at bounding box center [351, 188] width 36 height 5
